Goal: Information Seeking & Learning: Learn about a topic

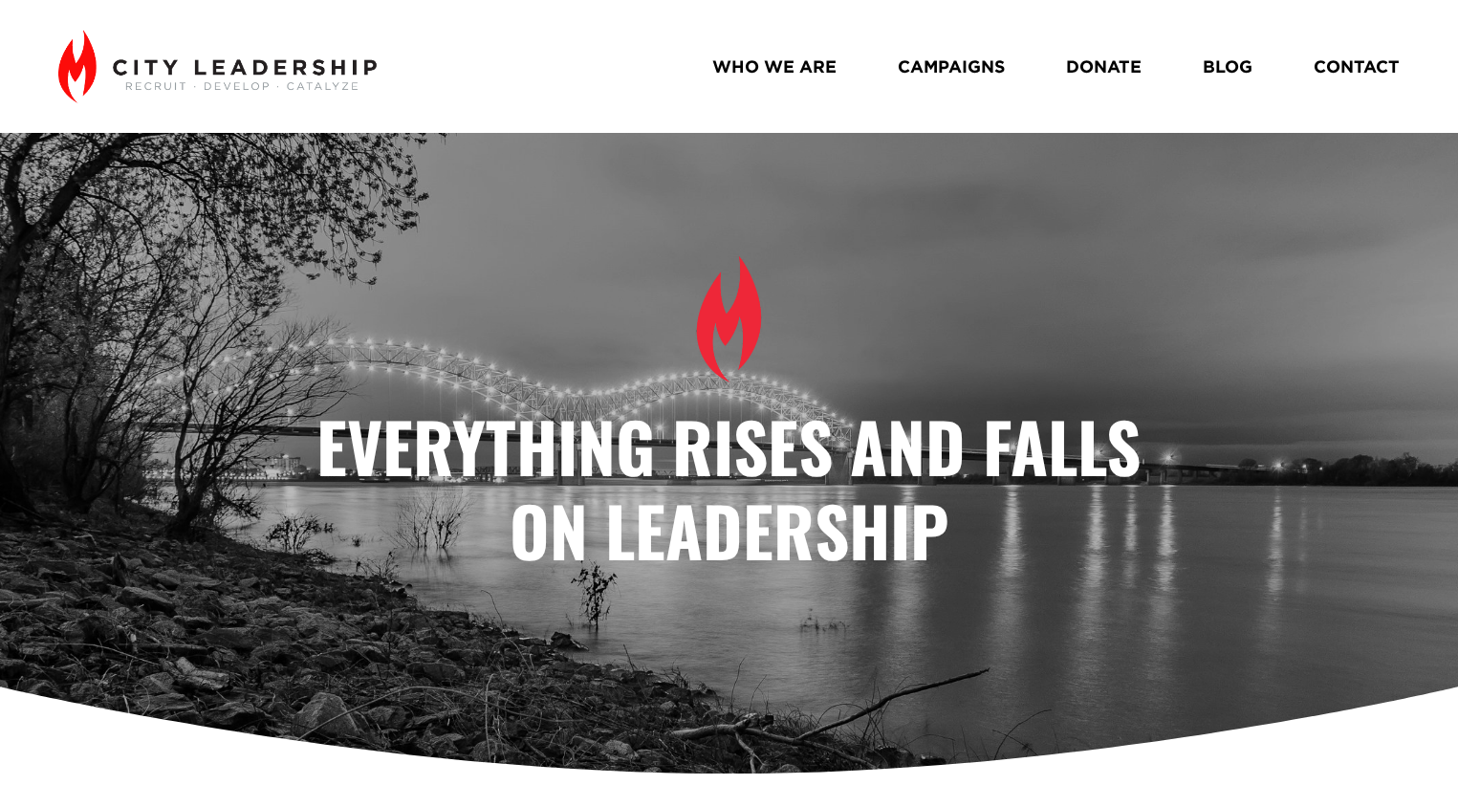
click at [763, 77] on link "WHO WE ARE" at bounding box center [774, 67] width 124 height 34
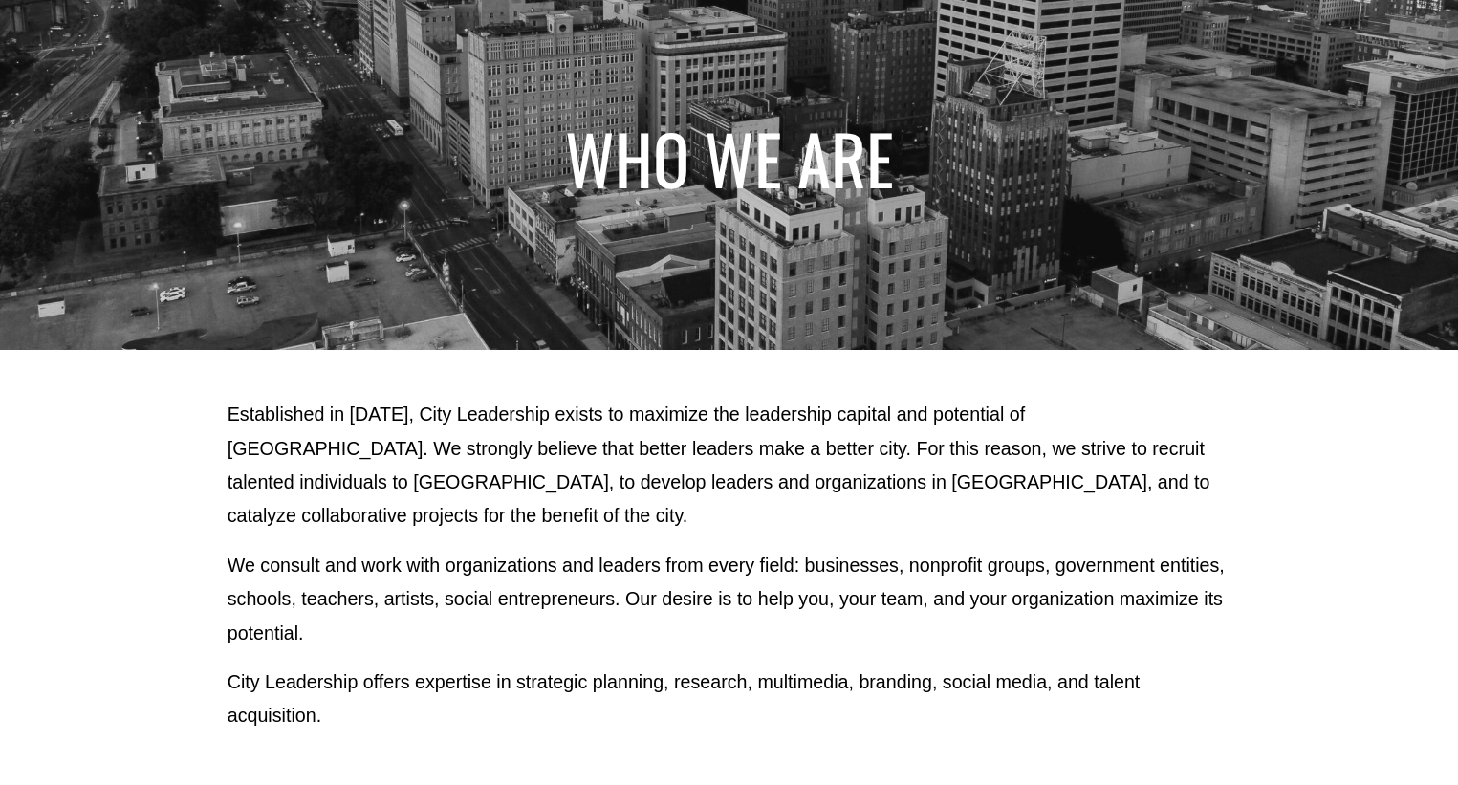
scroll to position [174, 0]
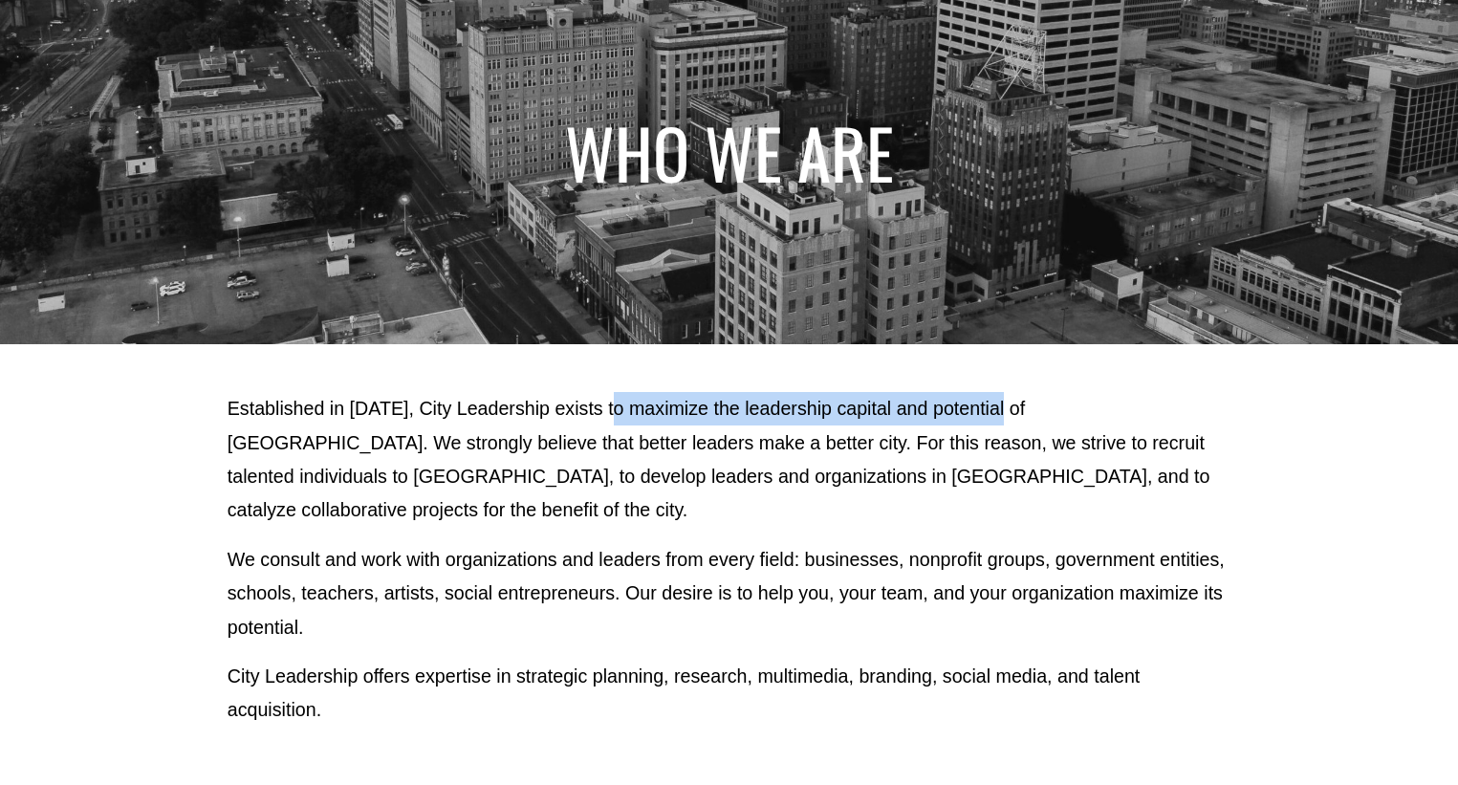
drag, startPoint x: 610, startPoint y: 410, endPoint x: 1002, endPoint y: 393, distance: 392.3
click at [1002, 393] on p "Established in [DATE], City Leadership exists to maximize the leadership capita…" at bounding box center [730, 460] width 1004 height 136
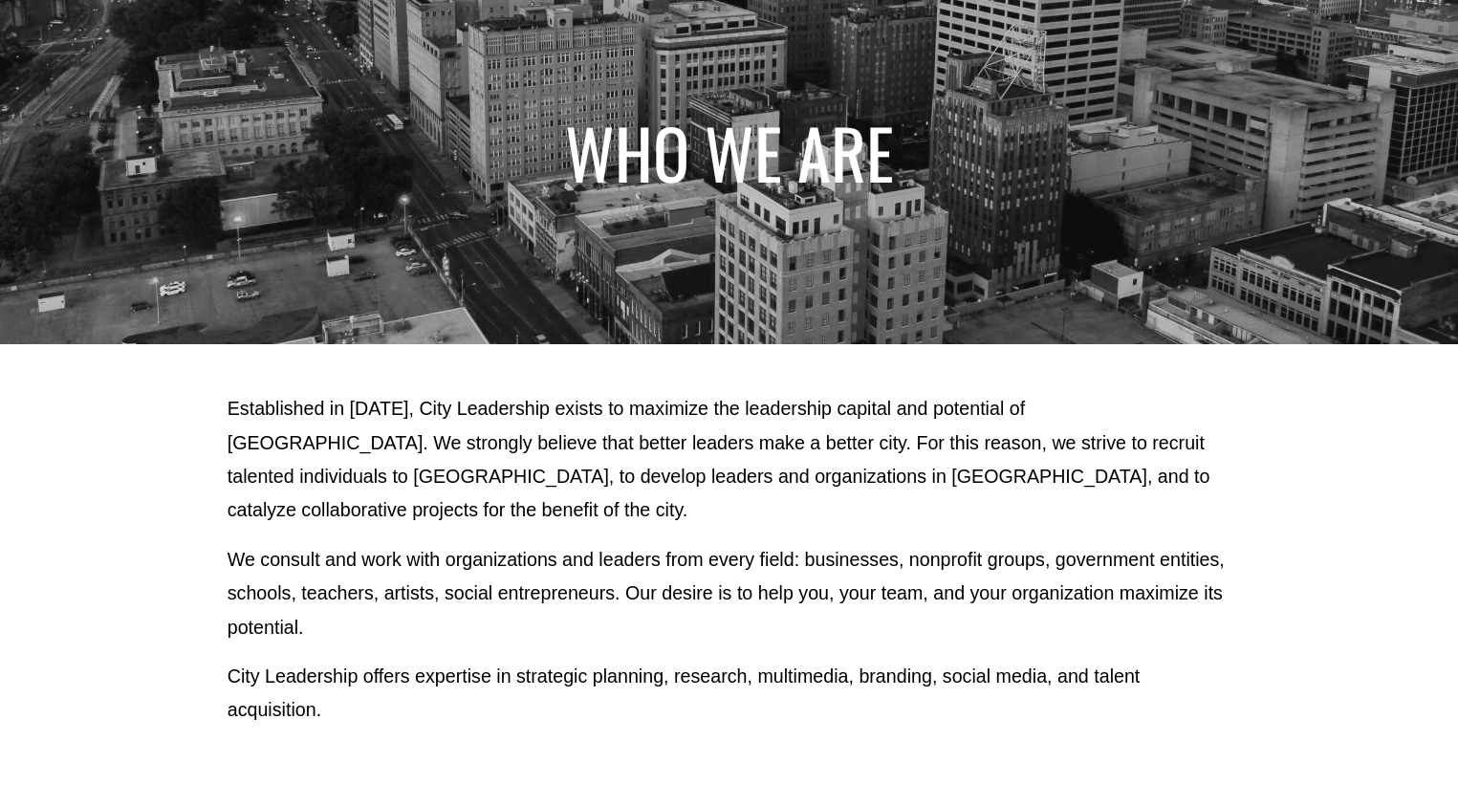
click at [1001, 452] on p "Established in 2010, City Leadership exists to maximize the leadership capital …" at bounding box center [730, 460] width 1004 height 136
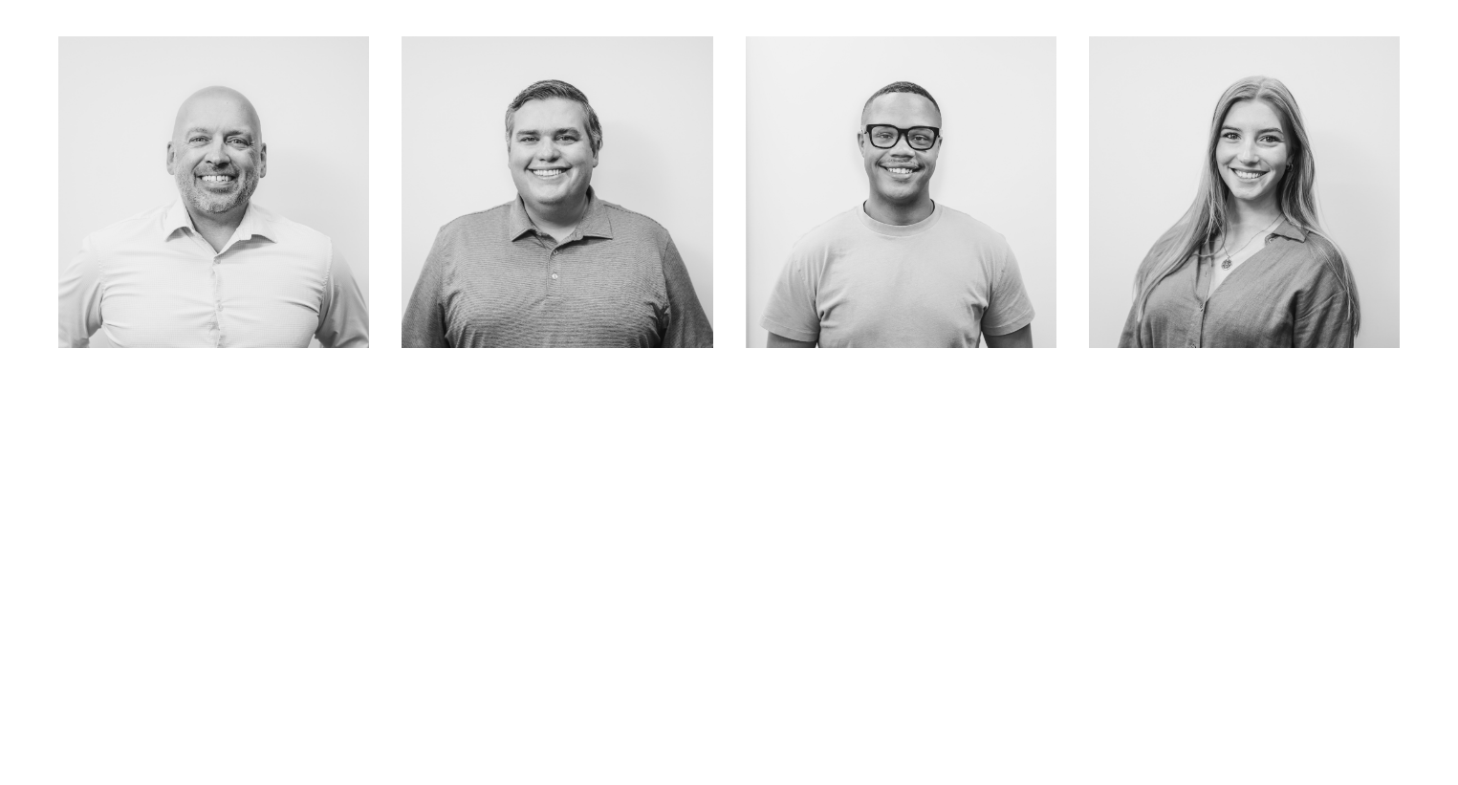
scroll to position [0, 0]
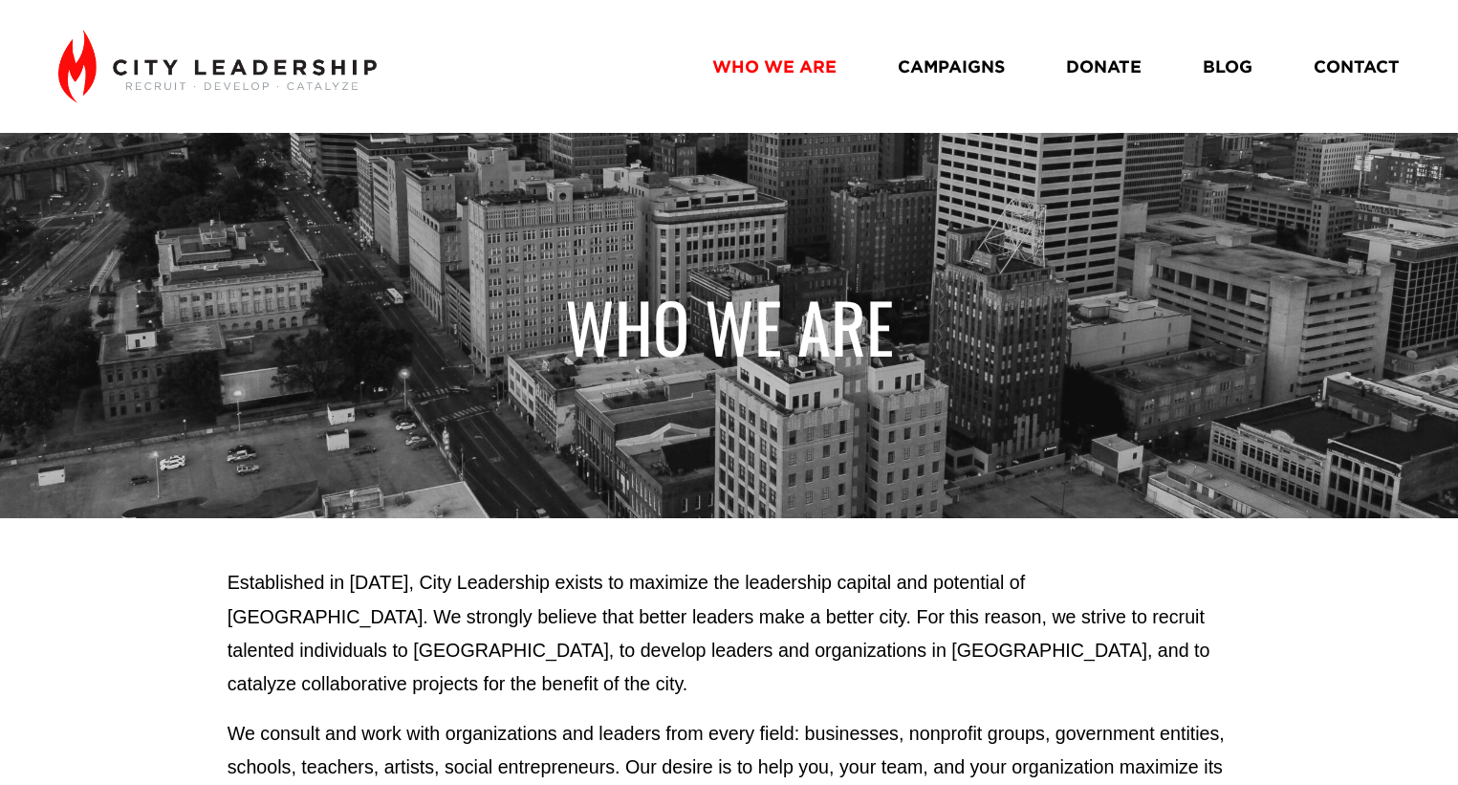
click at [957, 66] on link "CAMPAIGNS" at bounding box center [951, 67] width 107 height 34
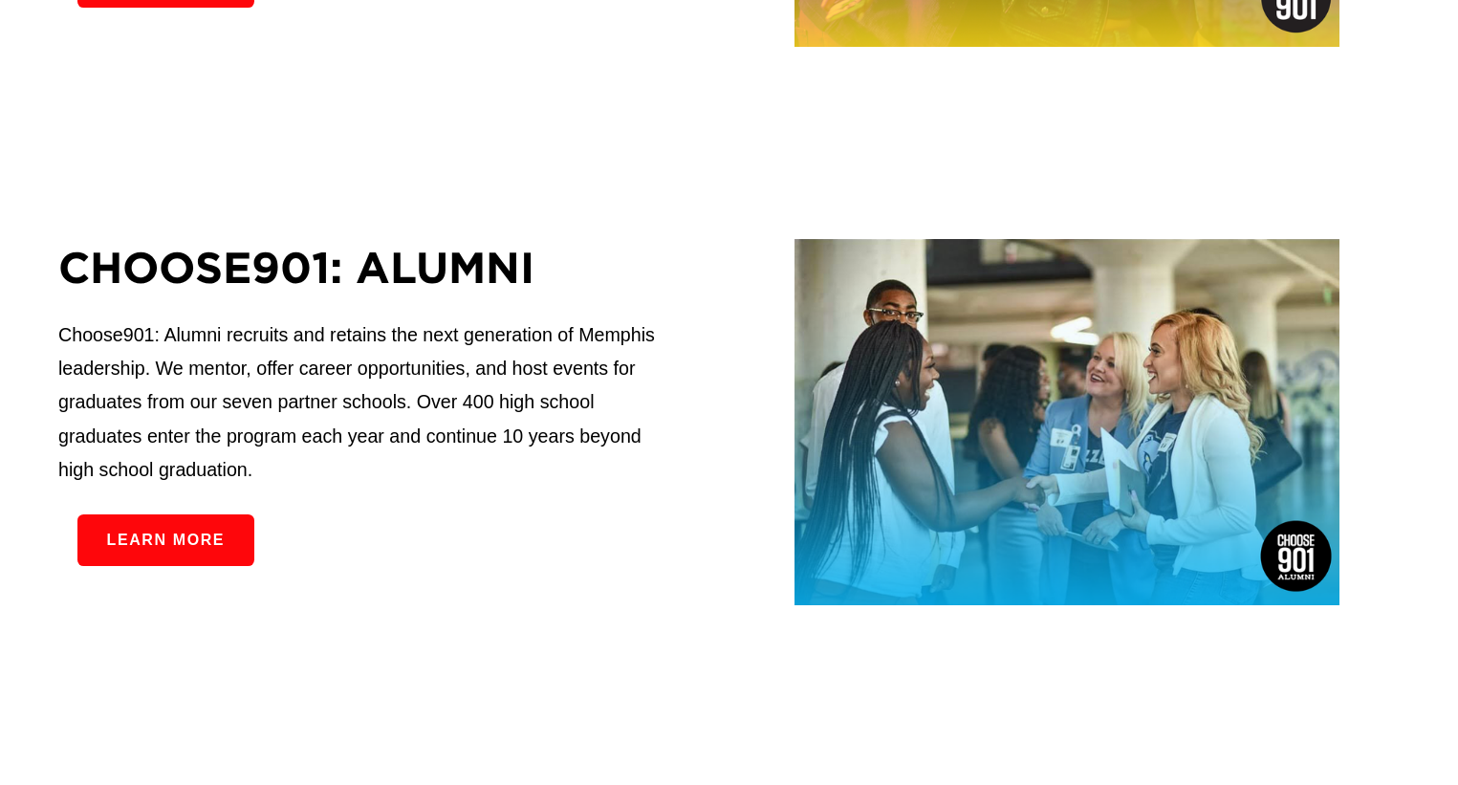
scroll to position [932, 0]
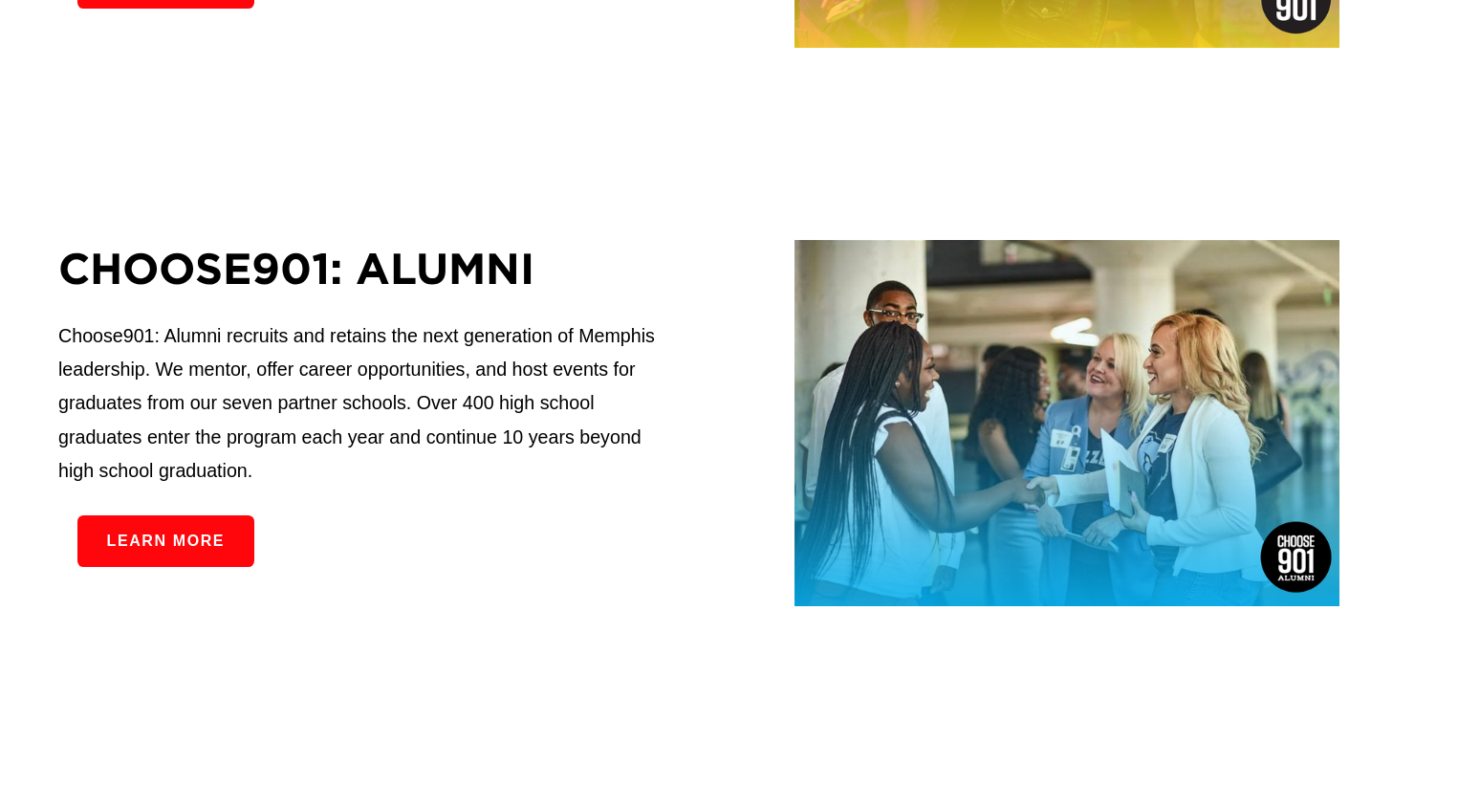
click at [141, 537] on link "Learn more" at bounding box center [165, 540] width 176 height 51
